Goal: Navigation & Orientation: Find specific page/section

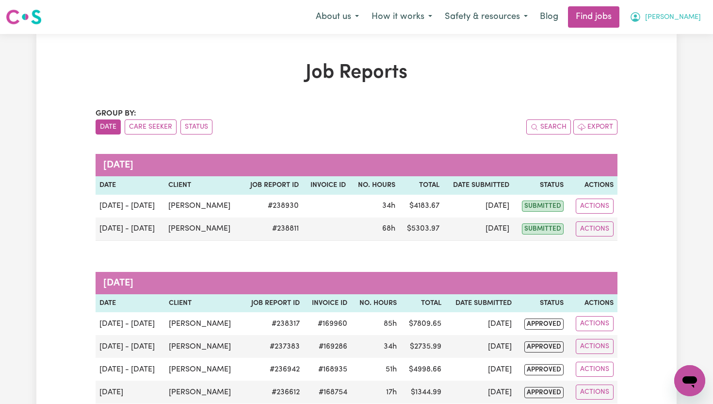
click at [685, 16] on button "[PERSON_NAME]" at bounding box center [665, 17] width 84 height 20
click at [666, 55] on link "My Dashboard" at bounding box center [668, 56] width 77 height 18
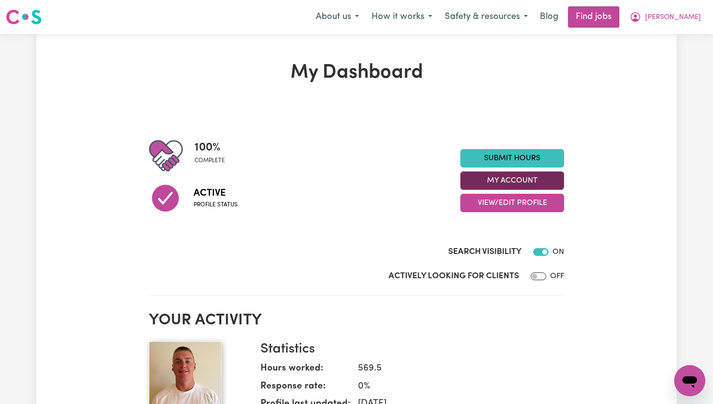
click at [541, 183] on button "My Account" at bounding box center [512, 180] width 104 height 18
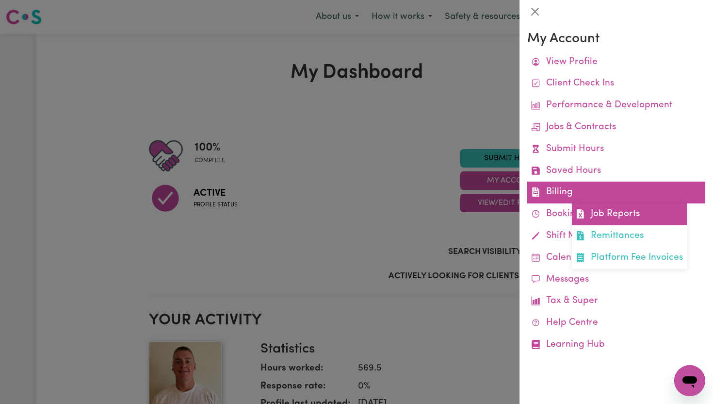
click at [610, 213] on link "Job Reports" at bounding box center [629, 214] width 115 height 22
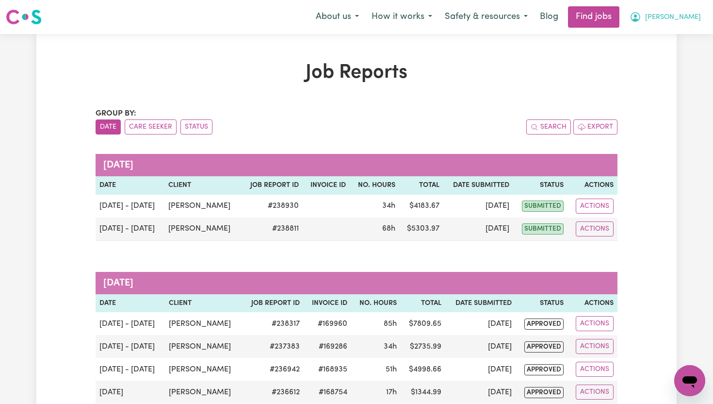
click at [694, 22] on span "[PERSON_NAME]" at bounding box center [673, 17] width 56 height 11
click at [673, 53] on link "My Dashboard" at bounding box center [668, 56] width 77 height 18
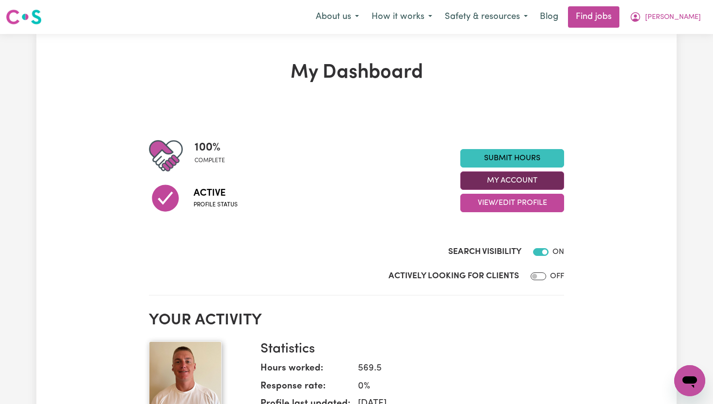
click at [532, 180] on button "My Account" at bounding box center [512, 180] width 104 height 18
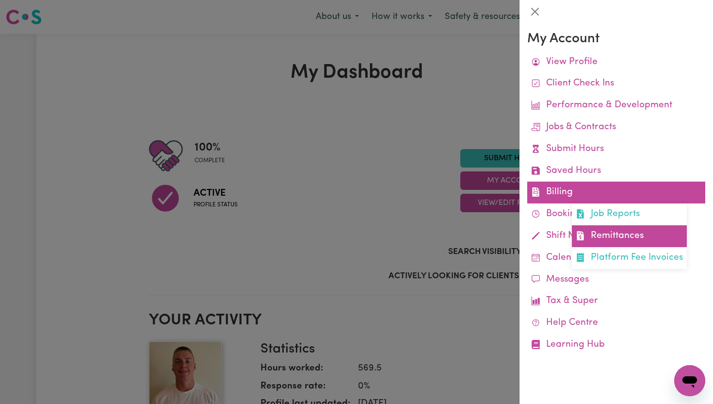
click at [605, 229] on link "Remittances" at bounding box center [629, 236] width 115 height 22
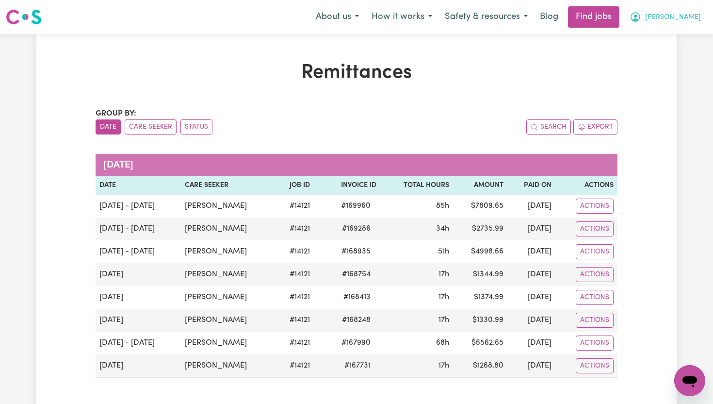
click at [694, 20] on span "[PERSON_NAME]" at bounding box center [673, 17] width 56 height 11
click at [674, 58] on link "My Dashboard" at bounding box center [668, 56] width 77 height 18
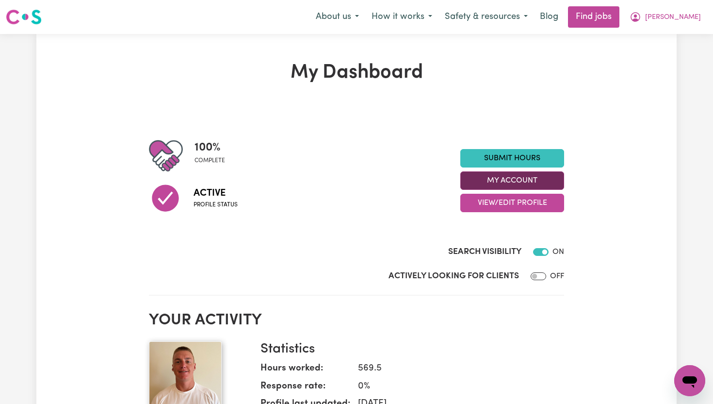
click at [539, 180] on button "My Account" at bounding box center [512, 180] width 104 height 18
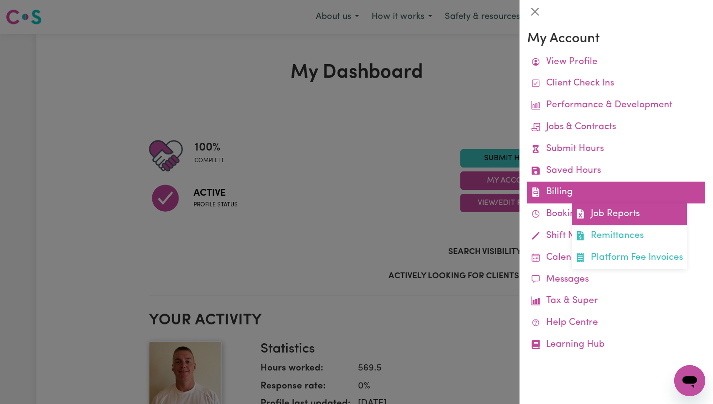
click at [598, 208] on link "Job Reports" at bounding box center [629, 214] width 115 height 22
